Goal: Entertainment & Leisure: Consume media (video, audio)

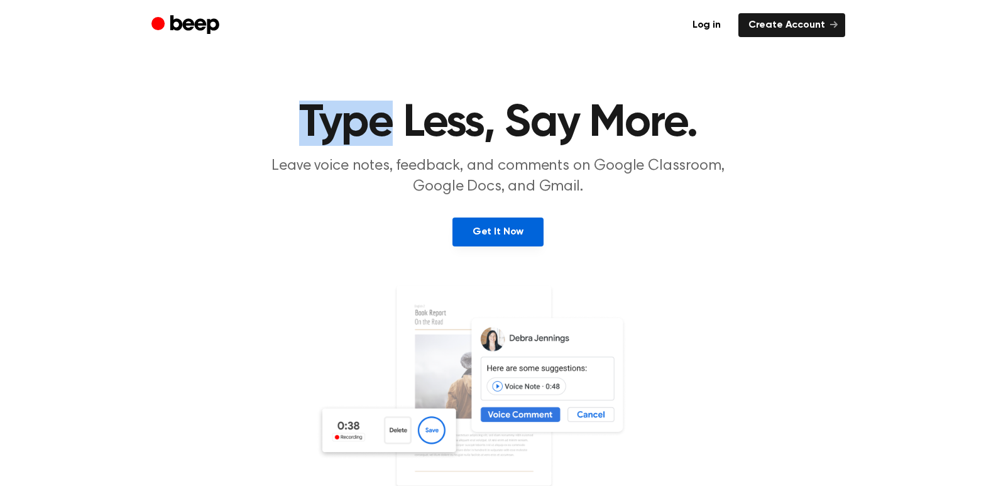
click at [507, 241] on link "Get It Now" at bounding box center [497, 231] width 91 height 29
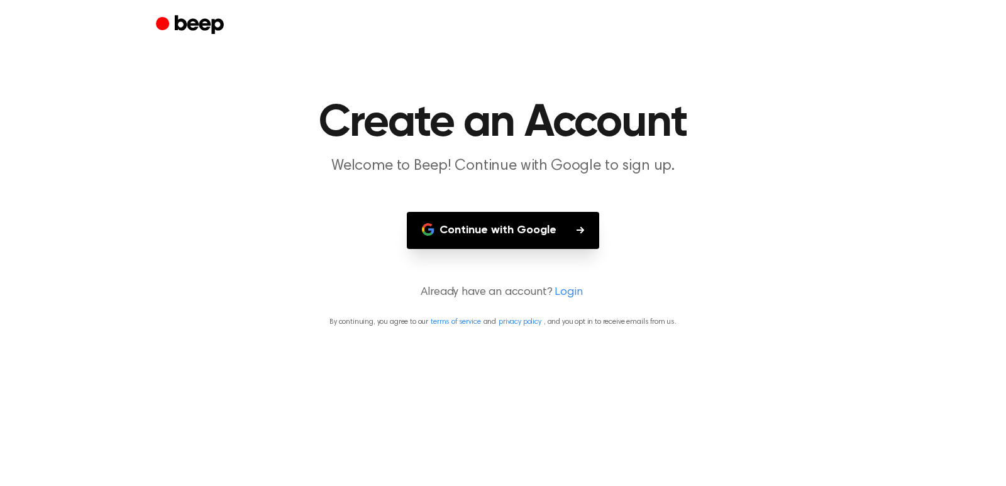
click at [527, 234] on button "Continue with Google" at bounding box center [503, 230] width 192 height 37
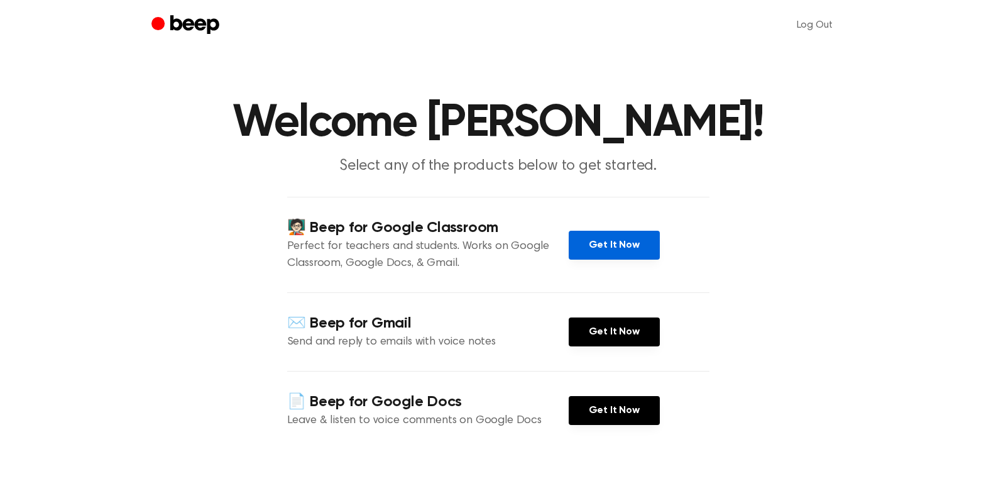
click at [595, 258] on link "Get It Now" at bounding box center [614, 245] width 91 height 29
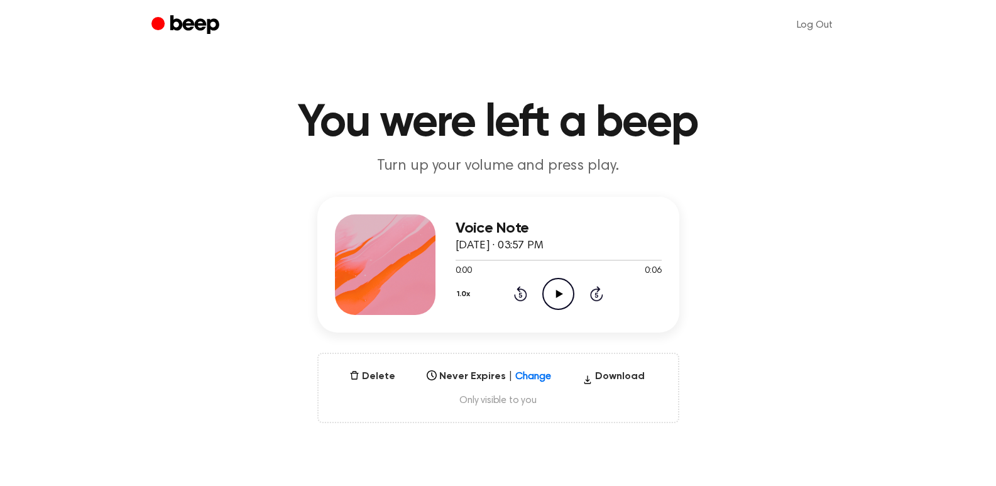
click at [559, 294] on icon at bounding box center [559, 294] width 7 height 8
click at [556, 289] on icon "Play Audio" at bounding box center [558, 294] width 32 height 32
click at [559, 290] on icon "Play Audio" at bounding box center [558, 294] width 32 height 32
click at [556, 287] on icon "Pause Audio" at bounding box center [558, 294] width 32 height 32
click at [560, 287] on icon "Play Audio" at bounding box center [558, 294] width 32 height 32
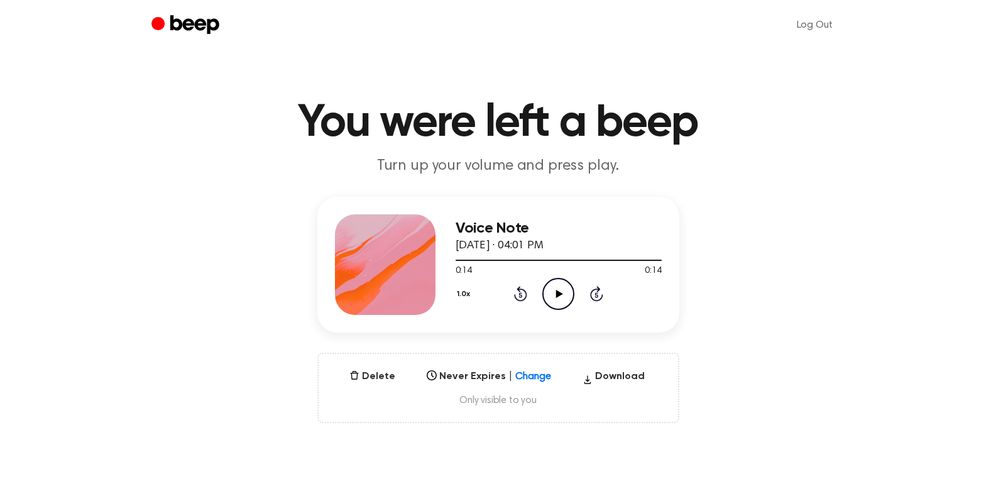
click at [554, 291] on icon "Play Audio" at bounding box center [558, 294] width 32 height 32
click at [560, 289] on icon "Play Audio" at bounding box center [558, 294] width 32 height 32
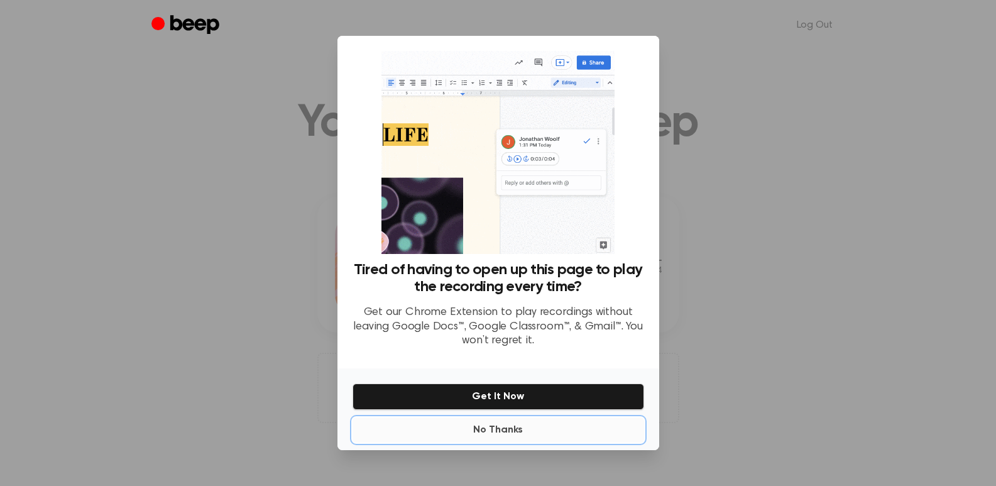
click at [495, 427] on button "No Thanks" at bounding box center [499, 429] width 292 height 25
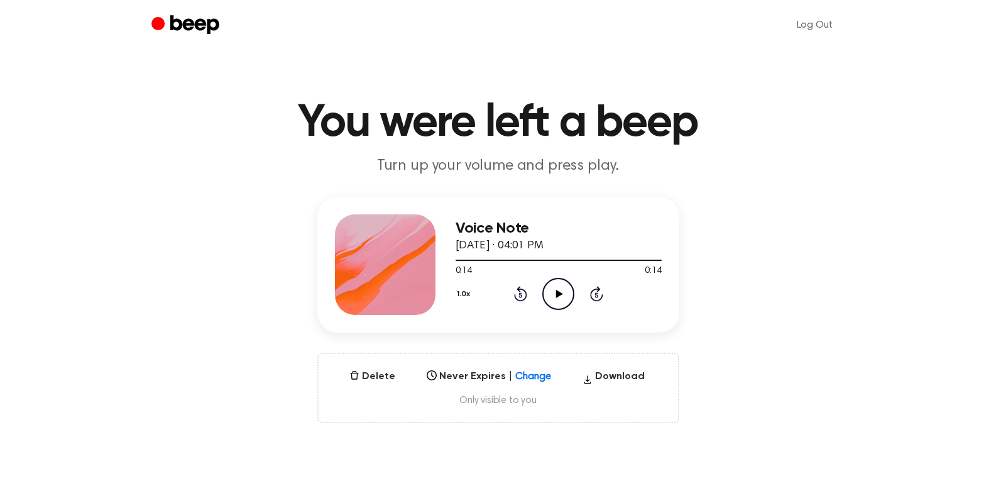
click at [559, 292] on icon at bounding box center [559, 294] width 7 height 8
click at [559, 293] on icon at bounding box center [559, 294] width 7 height 8
click at [559, 290] on icon "Play Audio" at bounding box center [558, 294] width 32 height 32
click at [560, 292] on icon at bounding box center [559, 294] width 7 height 8
click at [558, 294] on icon at bounding box center [559, 294] width 7 height 8
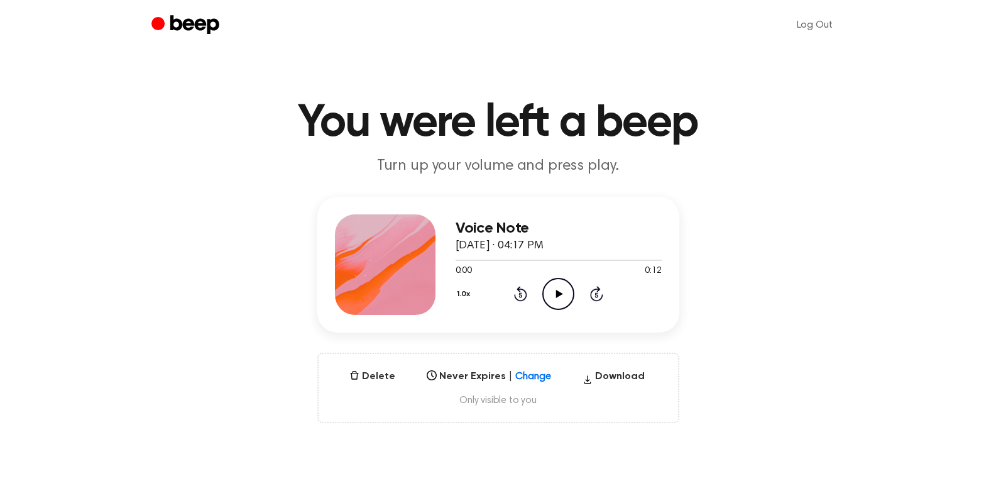
click at [557, 292] on icon at bounding box center [559, 294] width 7 height 8
click at [561, 292] on icon at bounding box center [559, 294] width 7 height 8
click at [561, 291] on icon "Play Audio" at bounding box center [558, 294] width 32 height 32
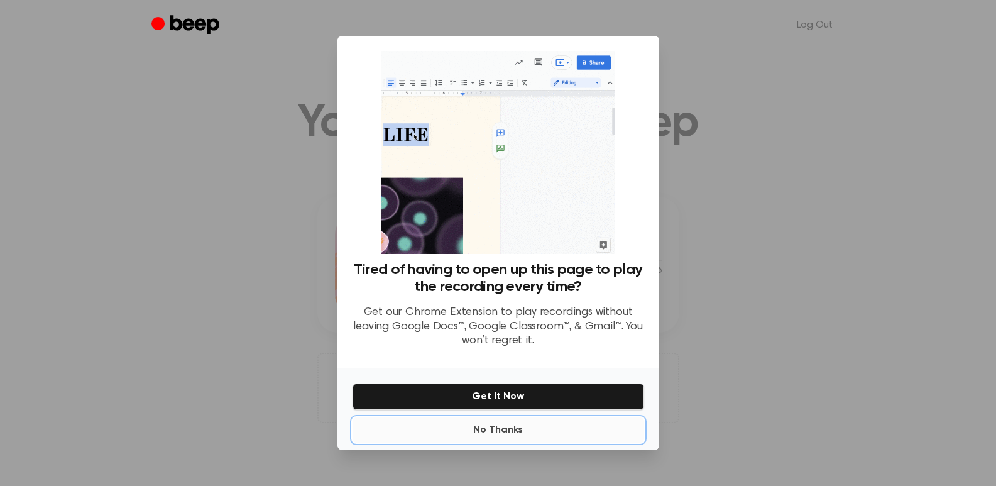
click at [495, 434] on button "No Thanks" at bounding box center [499, 429] width 292 height 25
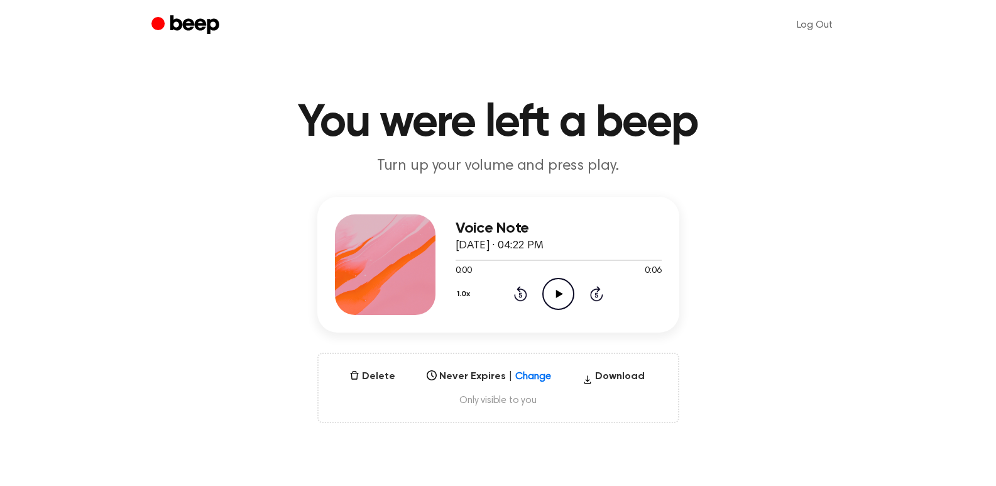
click at [559, 292] on icon at bounding box center [559, 294] width 7 height 8
click at [557, 292] on icon at bounding box center [559, 294] width 7 height 8
click at [560, 294] on icon at bounding box center [559, 294] width 7 height 8
click at [558, 290] on icon at bounding box center [559, 294] width 7 height 8
click at [561, 295] on icon "Play Audio" at bounding box center [558, 294] width 32 height 32
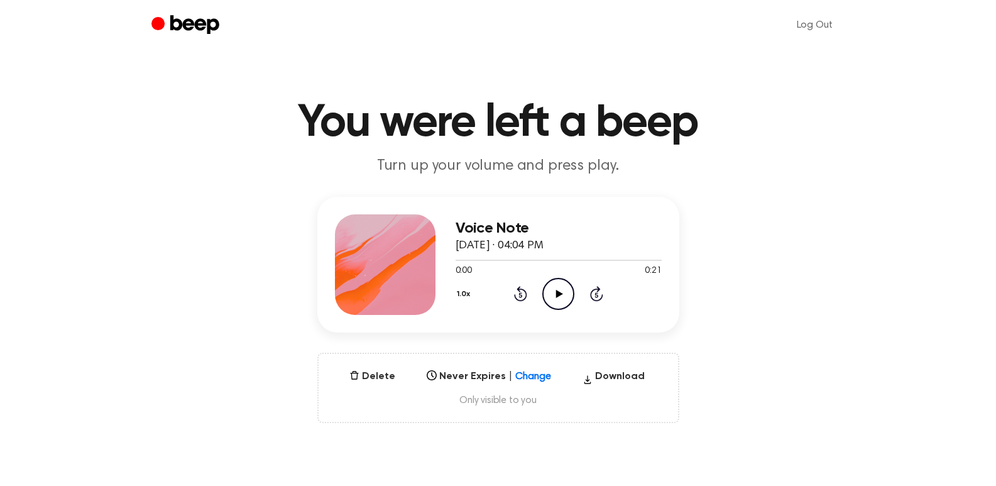
click at [560, 292] on icon at bounding box center [559, 294] width 7 height 8
click at [558, 292] on icon at bounding box center [559, 294] width 7 height 8
click at [557, 292] on icon "Play Audio" at bounding box center [558, 294] width 32 height 32
click at [560, 293] on icon at bounding box center [559, 294] width 7 height 8
click at [559, 293] on icon at bounding box center [559, 294] width 7 height 8
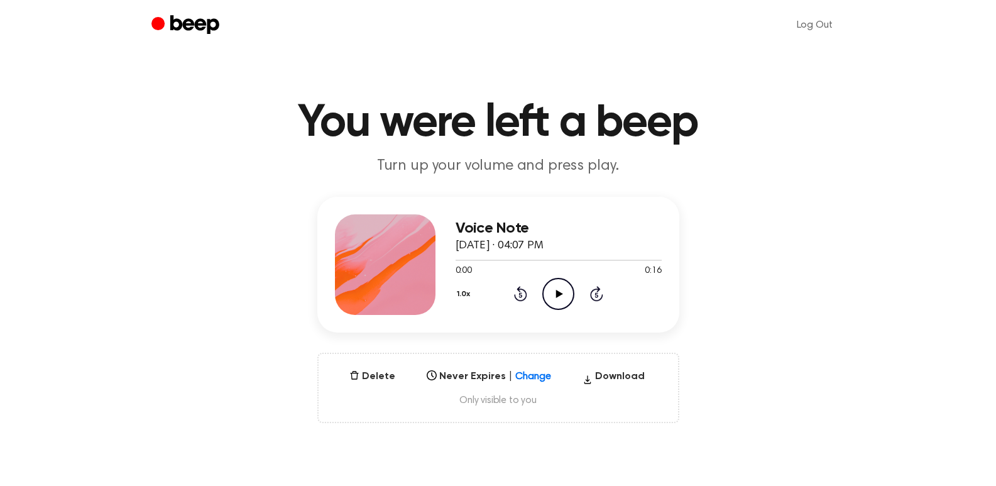
click at [561, 290] on icon "Play Audio" at bounding box center [558, 294] width 32 height 32
click at [562, 293] on icon at bounding box center [559, 294] width 7 height 8
click at [559, 295] on icon at bounding box center [559, 294] width 7 height 8
click at [557, 288] on icon "Play Audio" at bounding box center [558, 294] width 32 height 32
click at [559, 295] on icon at bounding box center [559, 294] width 7 height 8
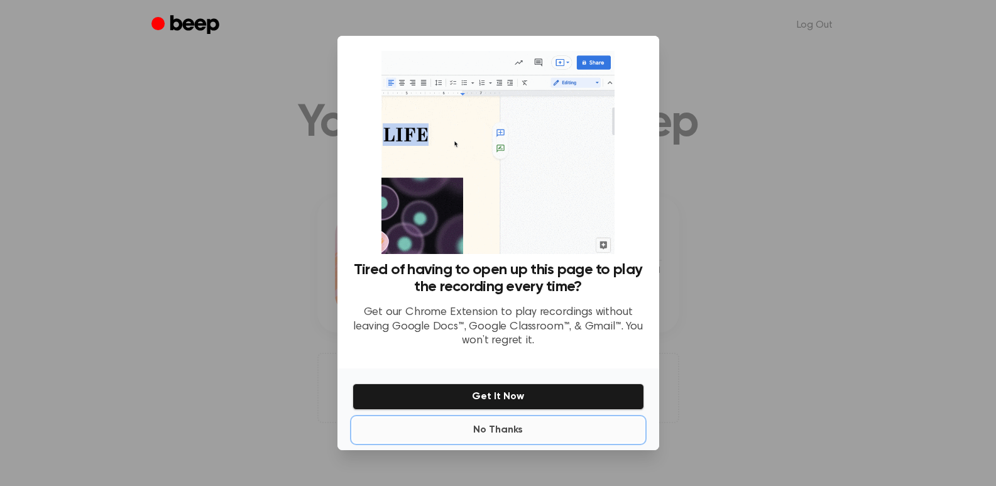
click at [505, 429] on button "No Thanks" at bounding box center [499, 429] width 292 height 25
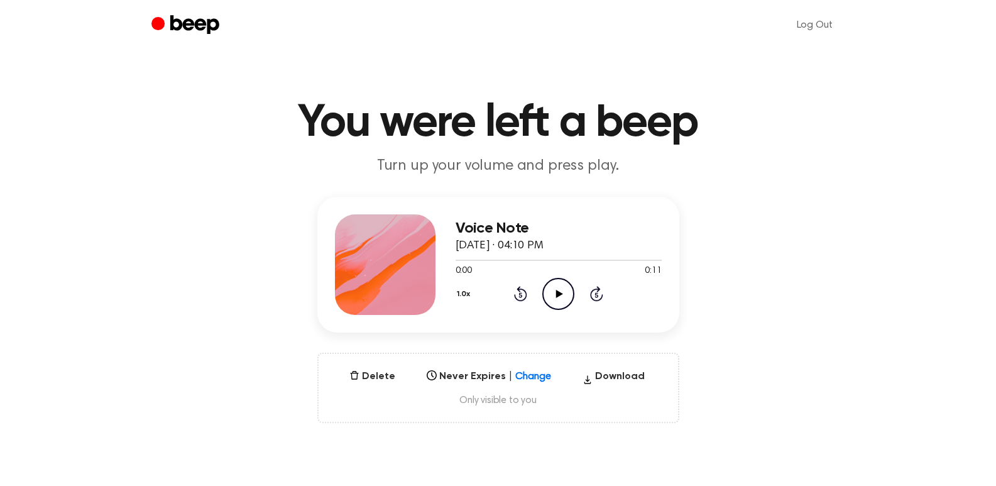
click at [557, 297] on icon "Play Audio" at bounding box center [558, 294] width 32 height 32
click at [557, 291] on icon at bounding box center [559, 294] width 7 height 8
click at [558, 291] on icon at bounding box center [559, 294] width 7 height 8
click at [557, 290] on icon at bounding box center [559, 294] width 7 height 8
click at [559, 294] on icon at bounding box center [559, 294] width 7 height 8
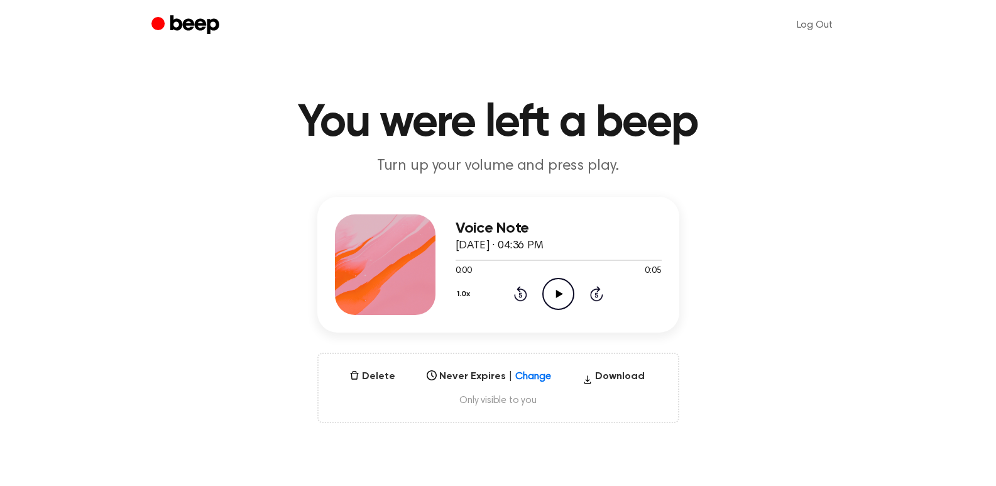
click at [558, 292] on icon at bounding box center [559, 294] width 7 height 8
click at [559, 295] on icon at bounding box center [559, 294] width 7 height 8
click at [561, 292] on icon at bounding box center [559, 294] width 7 height 8
click at [557, 293] on icon at bounding box center [559, 294] width 7 height 8
click at [561, 293] on icon at bounding box center [559, 294] width 7 height 8
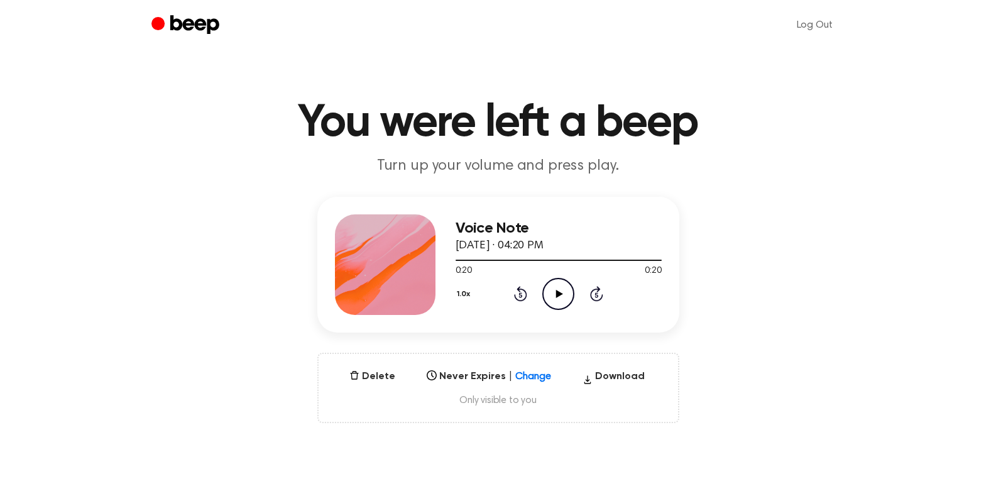
click at [566, 289] on icon "Play Audio" at bounding box center [558, 294] width 32 height 32
click at [563, 292] on icon "Play Audio" at bounding box center [558, 294] width 32 height 32
click at [571, 299] on icon "Play Audio" at bounding box center [558, 294] width 32 height 32
click at [567, 292] on icon "Play Audio" at bounding box center [558, 294] width 32 height 32
click at [570, 305] on icon "Play Audio" at bounding box center [558, 294] width 32 height 32
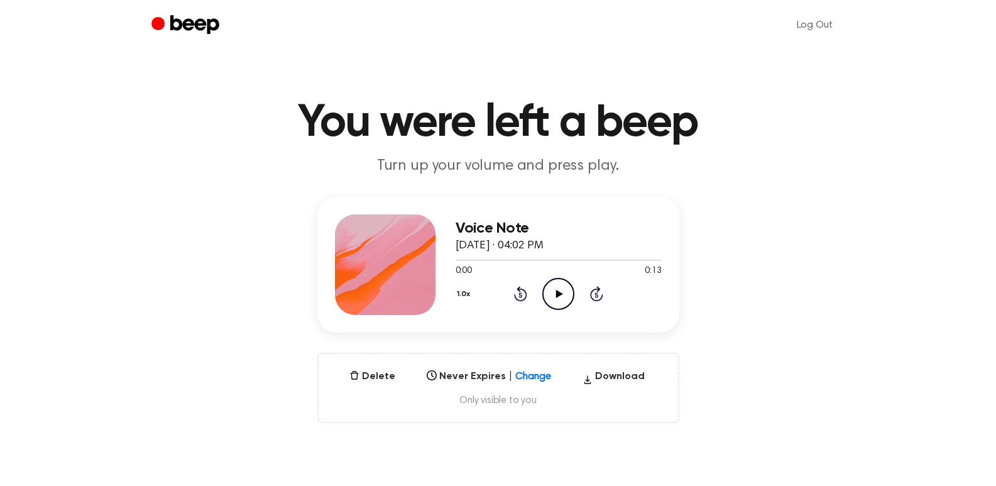
click at [551, 307] on icon "Play Audio" at bounding box center [558, 294] width 32 height 32
click at [560, 307] on icon "Play Audio" at bounding box center [558, 294] width 32 height 32
click at [558, 292] on icon at bounding box center [559, 294] width 7 height 8
click at [552, 288] on icon "Play Audio" at bounding box center [558, 294] width 32 height 32
click at [553, 284] on icon "Play Audio" at bounding box center [558, 294] width 32 height 32
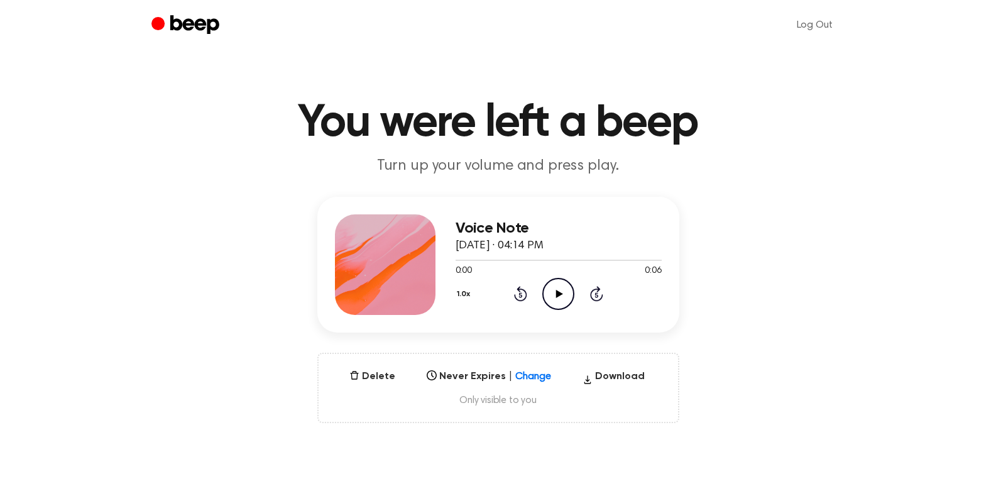
click at [570, 307] on icon "Play Audio" at bounding box center [558, 294] width 32 height 32
click at [564, 307] on icon "Play Audio" at bounding box center [558, 294] width 32 height 32
click at [566, 287] on icon "Play Audio" at bounding box center [558, 294] width 32 height 32
click at [566, 297] on icon "Play Audio" at bounding box center [558, 294] width 32 height 32
click at [551, 285] on icon "Play Audio" at bounding box center [558, 294] width 32 height 32
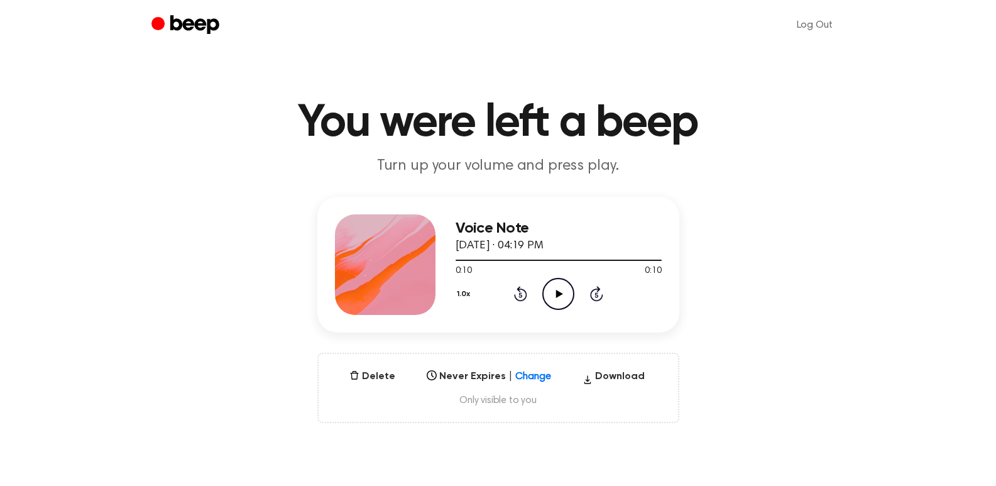
click at [562, 292] on icon "Play Audio" at bounding box center [558, 294] width 32 height 32
click at [562, 290] on icon "Pause Audio" at bounding box center [558, 294] width 32 height 32
click at [551, 297] on icon "Play Audio" at bounding box center [558, 294] width 32 height 32
click at [551, 297] on icon "Pause Audio" at bounding box center [558, 294] width 32 height 32
click at [562, 310] on div "Voice Note August 15, 2025 · 04:19 PM 0:04 0:10 Your browser does not support t…" at bounding box center [559, 264] width 206 height 101
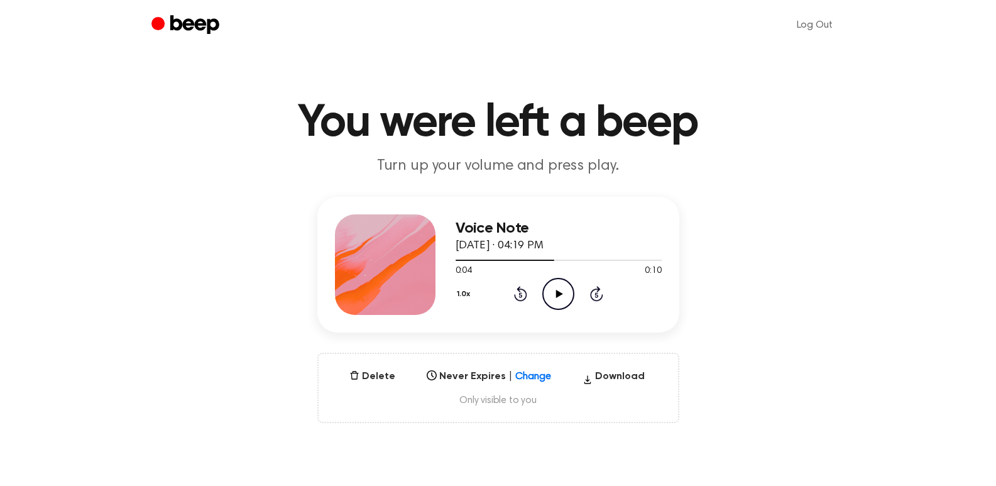
click at [565, 292] on icon "Play Audio" at bounding box center [558, 294] width 32 height 32
click at [556, 300] on icon "Play Audio" at bounding box center [558, 294] width 32 height 32
click at [559, 304] on icon "Pause Audio" at bounding box center [558, 294] width 32 height 32
click at [552, 292] on icon "Play Audio" at bounding box center [558, 294] width 32 height 32
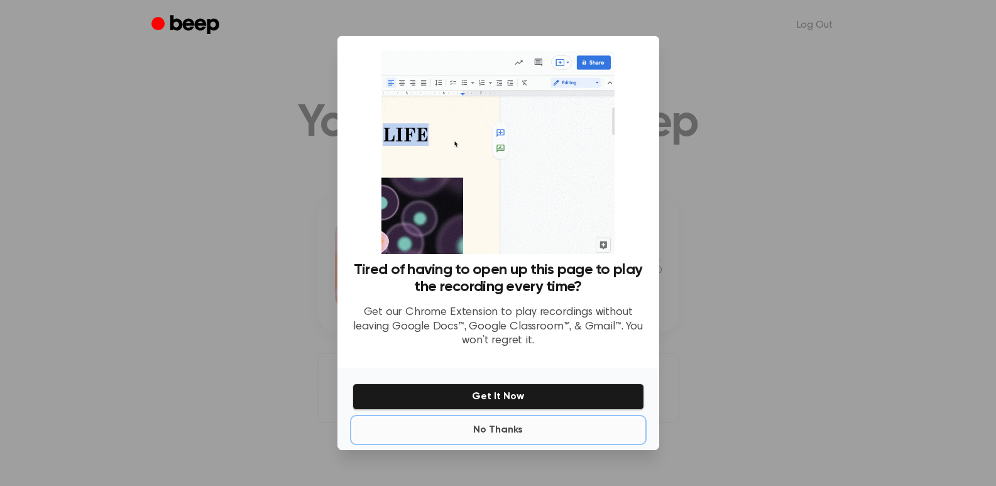
click at [508, 432] on button "No Thanks" at bounding box center [499, 429] width 292 height 25
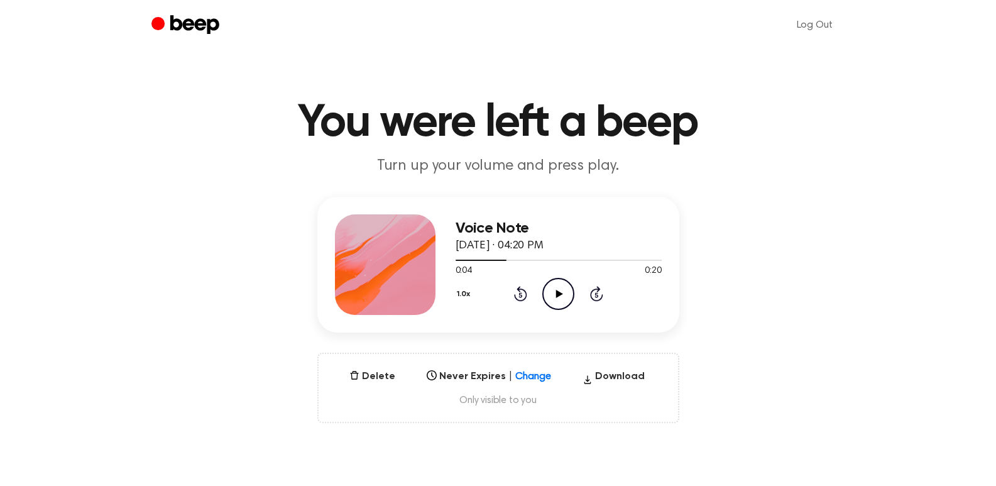
click at [549, 309] on icon "Play Audio" at bounding box center [558, 294] width 32 height 32
